Goal: Entertainment & Leisure: Consume media (video, audio)

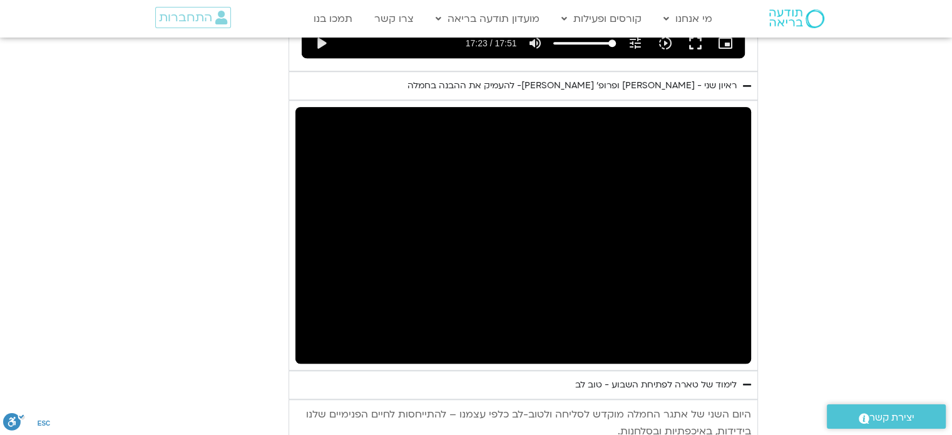
click at [300, 333] on button "pause" at bounding box center [315, 348] width 30 height 30
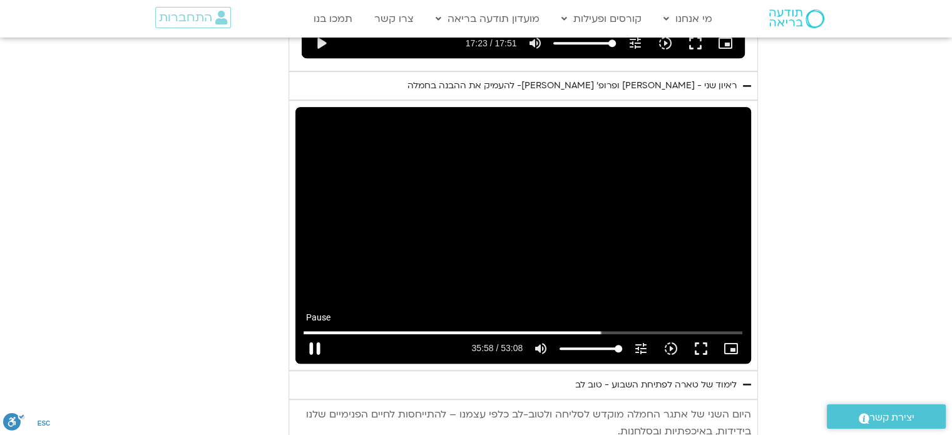
click at [315, 333] on button "pause" at bounding box center [315, 348] width 30 height 30
click at [320, 333] on button "play_arrow" at bounding box center [315, 348] width 30 height 30
click at [317, 333] on button "pause" at bounding box center [315, 348] width 30 height 30
click at [313, 333] on button "play_arrow" at bounding box center [315, 348] width 30 height 30
click at [313, 333] on button "pause" at bounding box center [315, 348] width 30 height 30
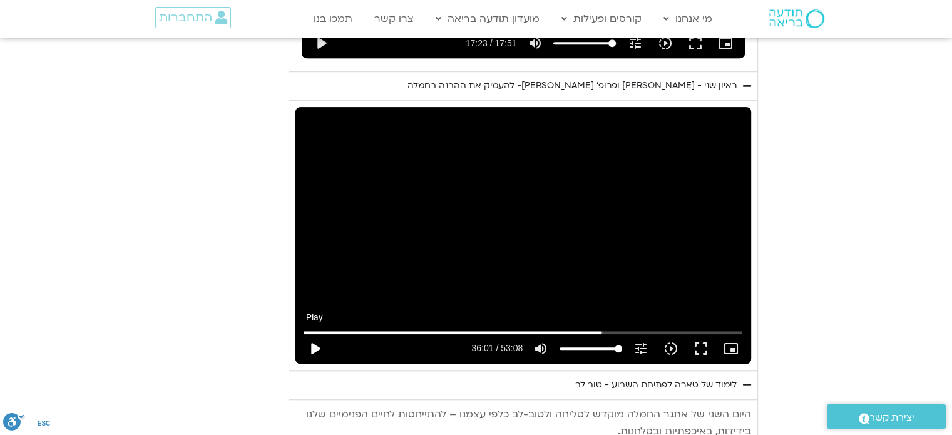
click at [311, 333] on button "play_arrow" at bounding box center [315, 348] width 30 height 30
click at [311, 333] on button "pause" at bounding box center [315, 348] width 30 height 30
click at [319, 333] on button "play_arrow" at bounding box center [315, 348] width 30 height 30
click at [611, 328] on input "Seek" at bounding box center [522, 332] width 439 height 8
click at [699, 333] on button "fullscreen" at bounding box center [701, 348] width 30 height 30
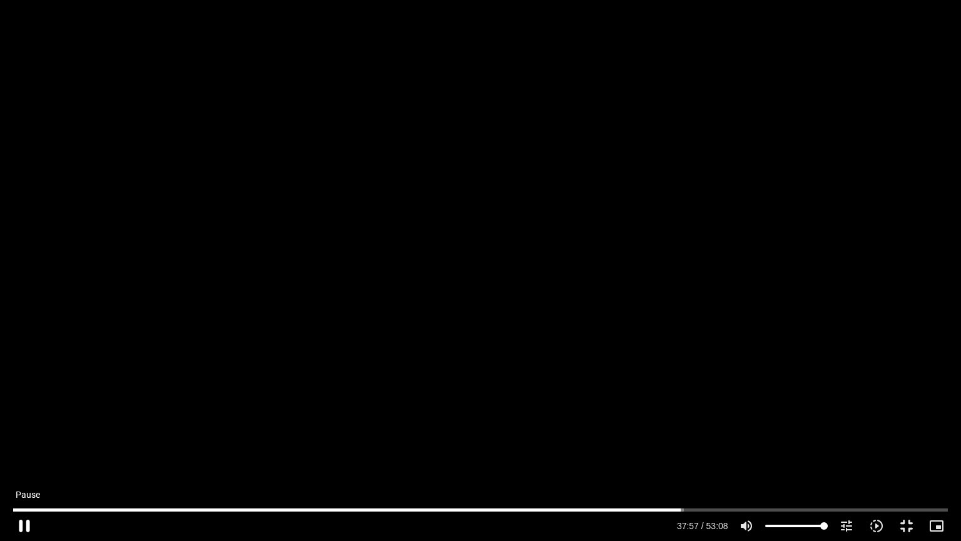
click at [28, 434] on button "pause" at bounding box center [24, 525] width 30 height 30
click at [13, 434] on button "play_arrow" at bounding box center [24, 525] width 30 height 30
click at [903, 434] on button "fullscreen_exit" at bounding box center [906, 525] width 30 height 30
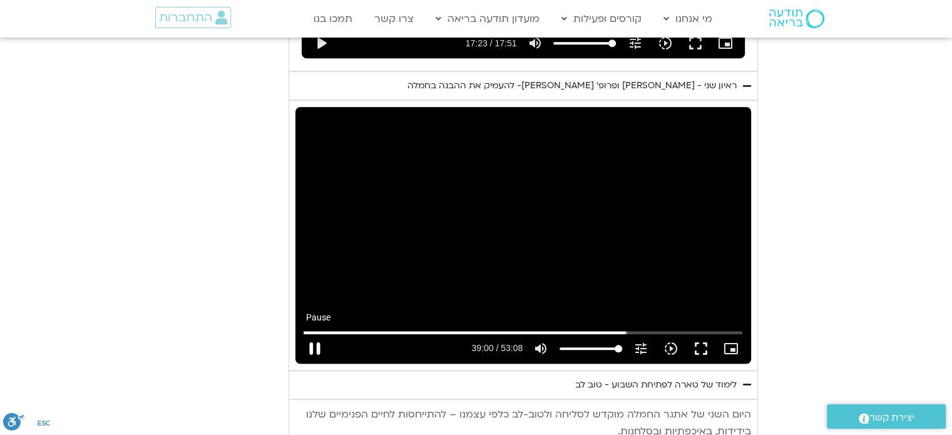
click at [314, 333] on button "pause" at bounding box center [315, 348] width 30 height 30
type input "2341.061439"
